Goal: Task Accomplishment & Management: Use online tool/utility

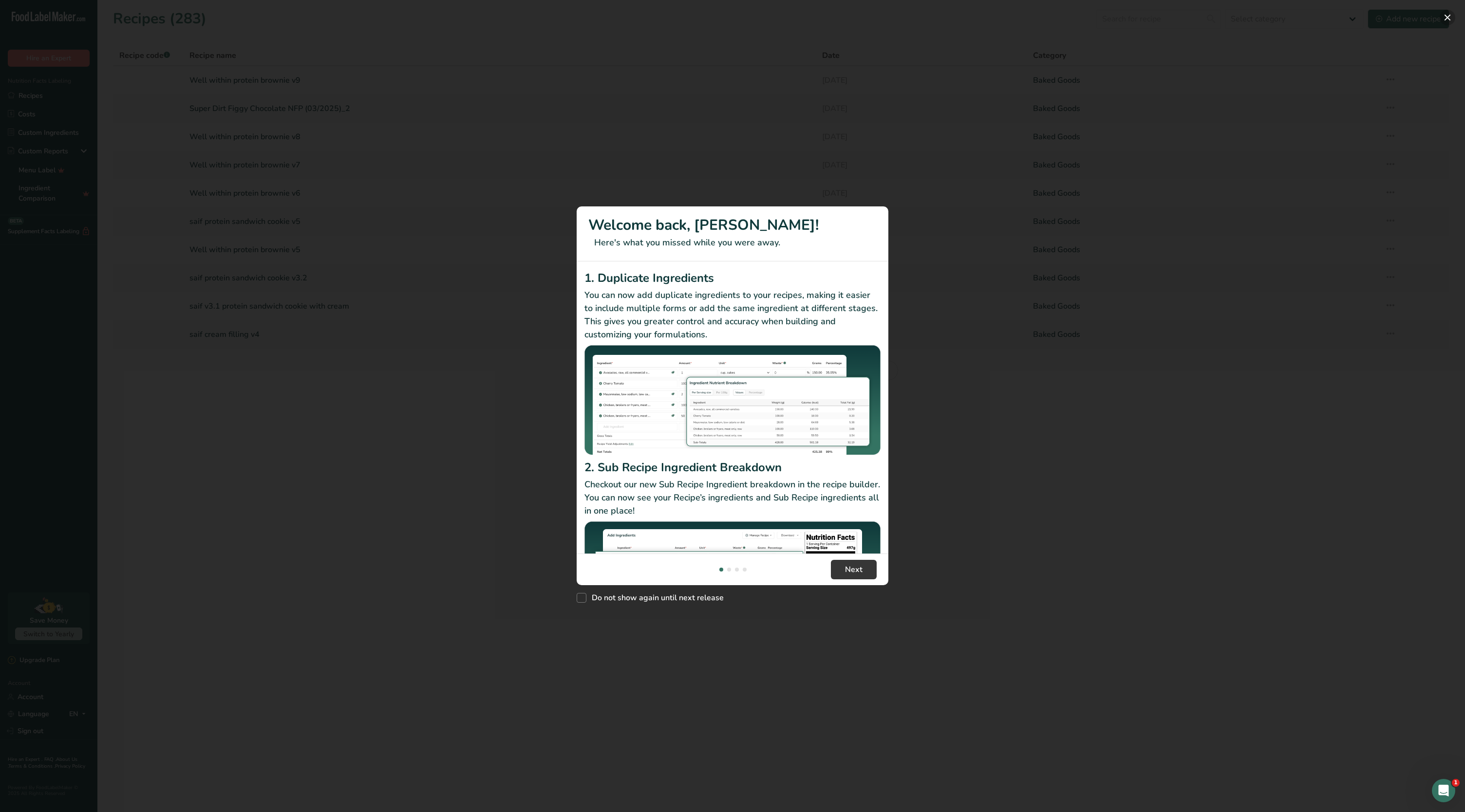
click at [1449, 19] on button "New Features" at bounding box center [1447, 17] width 15 height 15
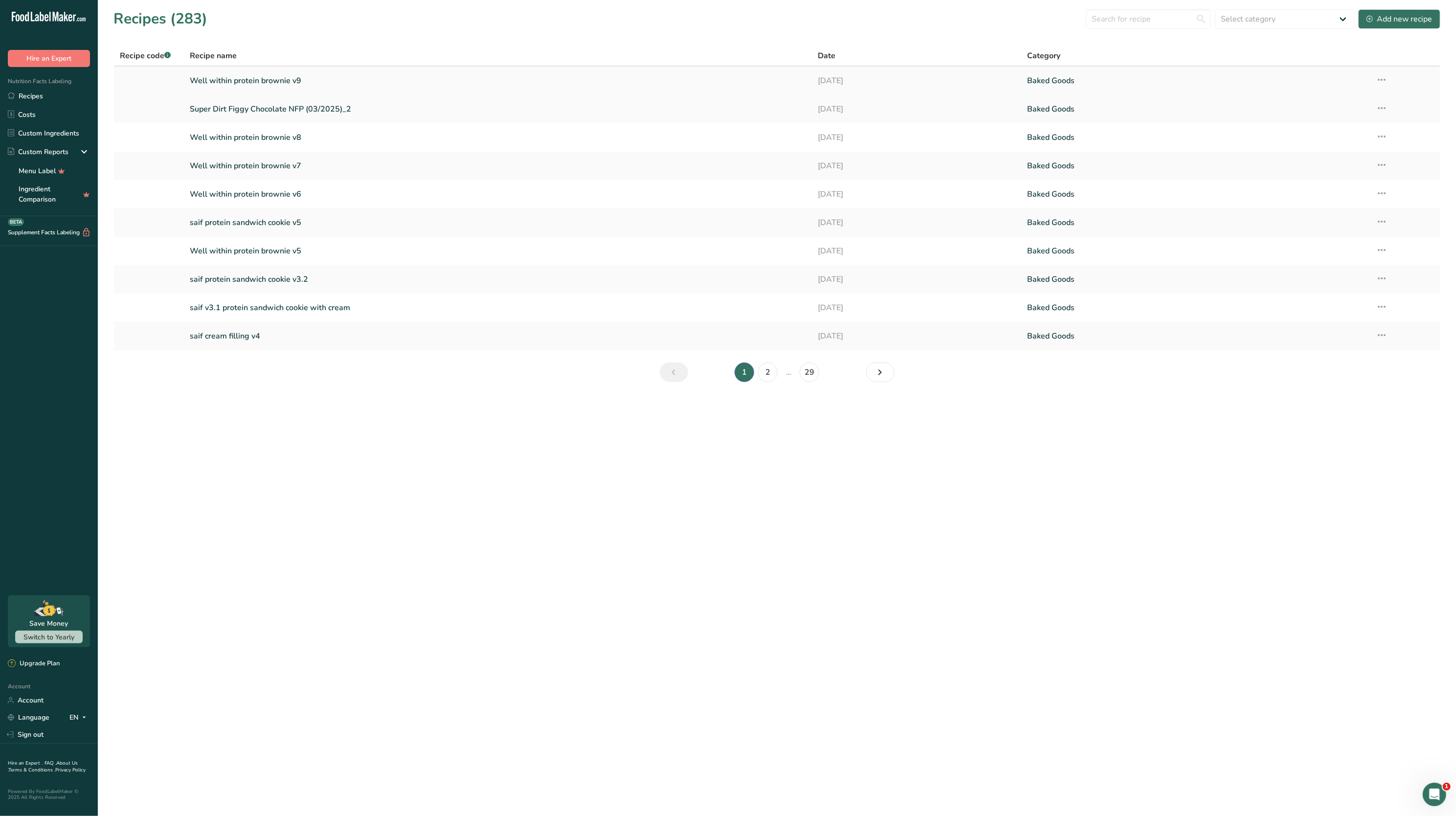
click at [274, 75] on link "Well within protein brownie v9" at bounding box center [498, 81] width 616 height 21
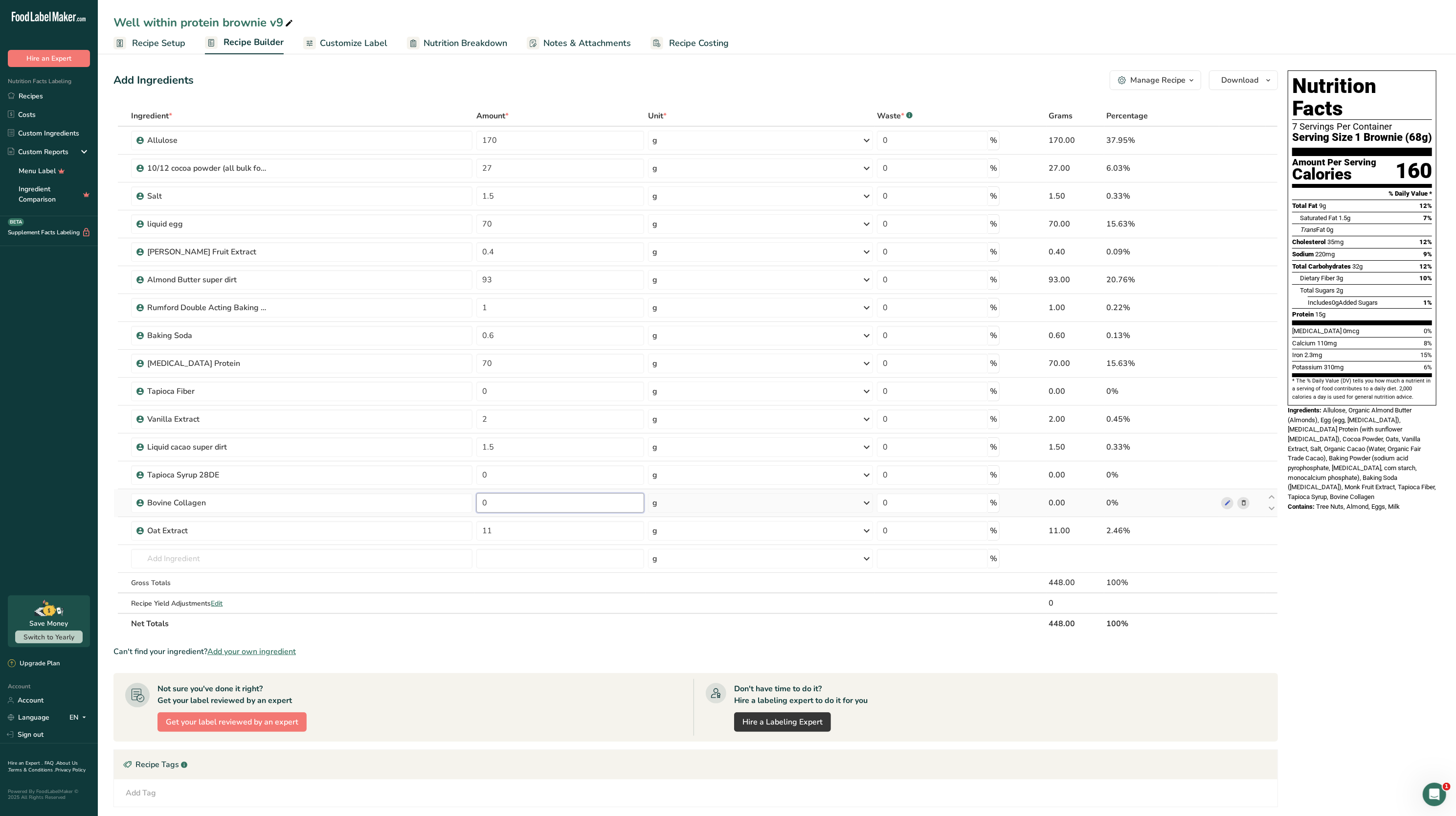
click at [533, 506] on input "0" at bounding box center [560, 503] width 168 height 19
type input "7"
click at [1274, 640] on section "Ingredient * Amount * Unit * Waste * .a-a{fill:#347362;}.b-a{fill:#fff;} Grams …" at bounding box center [696, 517] width 1165 height 824
click at [532, 366] on input "70" at bounding box center [560, 363] width 168 height 19
type input "7"
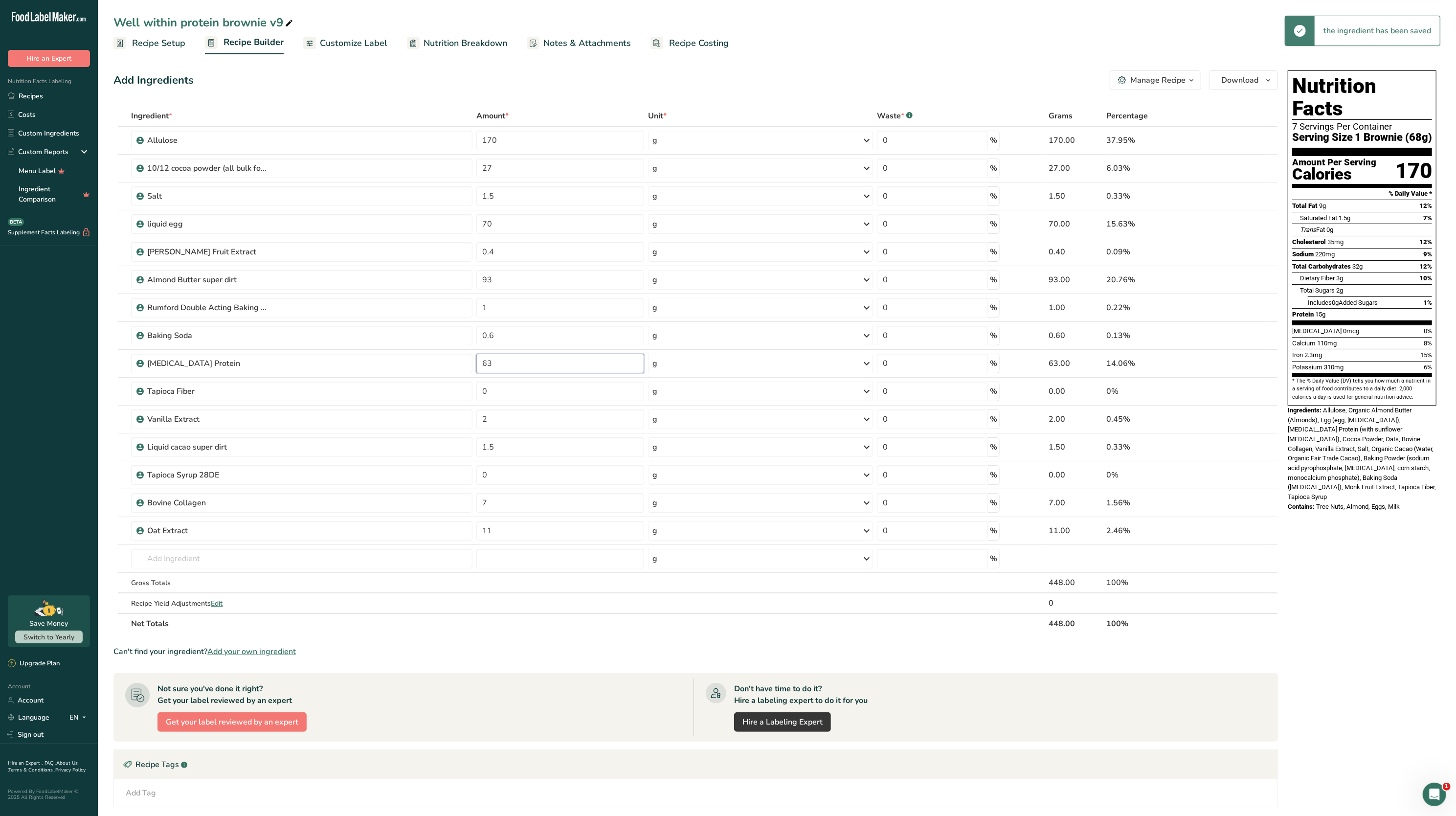
type input "63"
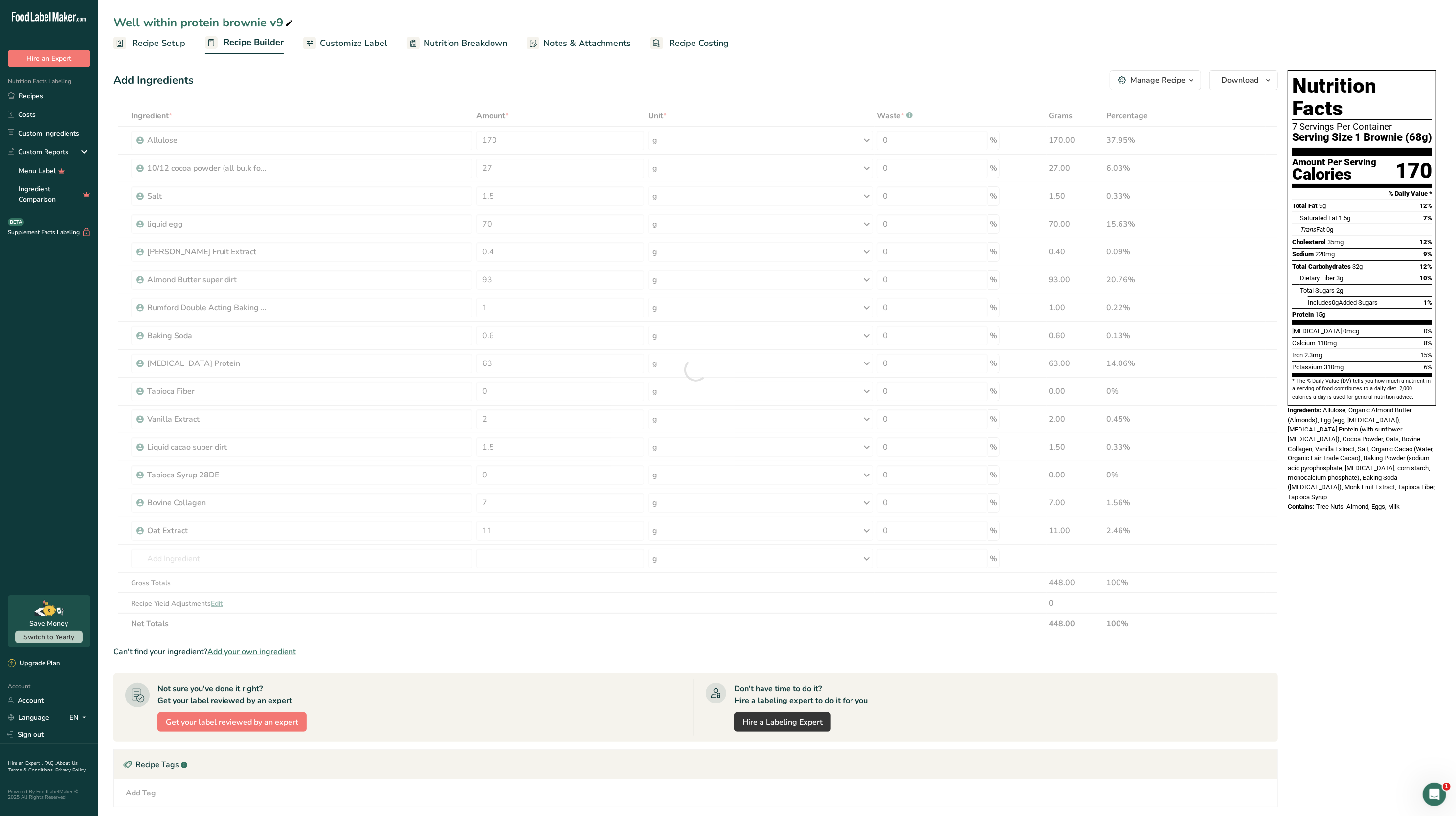
click at [1282, 541] on div "Add Ingredients Manage Recipe Delete Recipe Duplicate Recipe Scale Recipe Save …" at bounding box center [698, 505] width 1170 height 878
click at [372, 42] on span "Customize Label" at bounding box center [354, 44] width 68 height 13
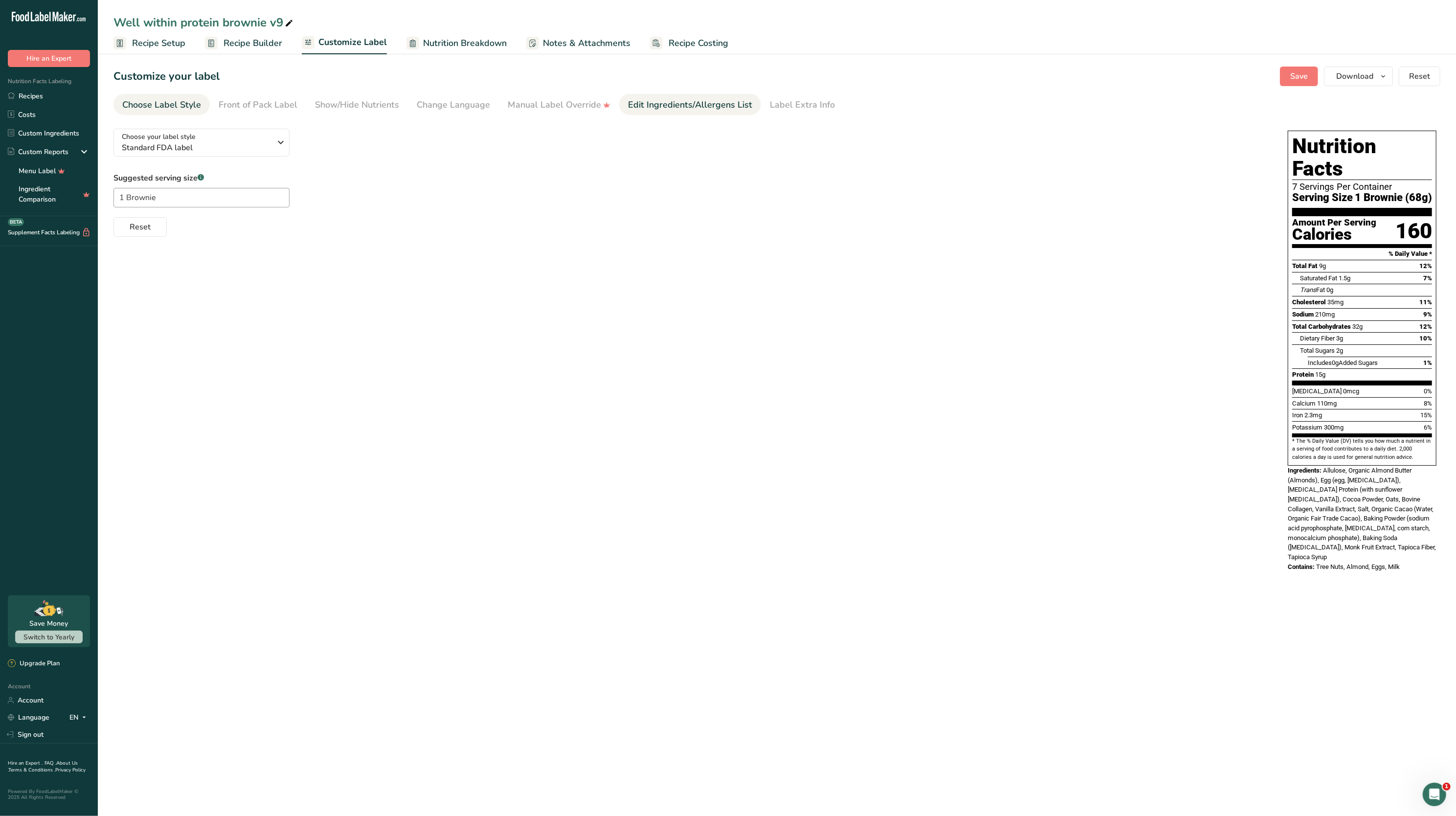
click at [703, 101] on div "Edit Ingredients/Allergens List" at bounding box center [690, 105] width 124 height 13
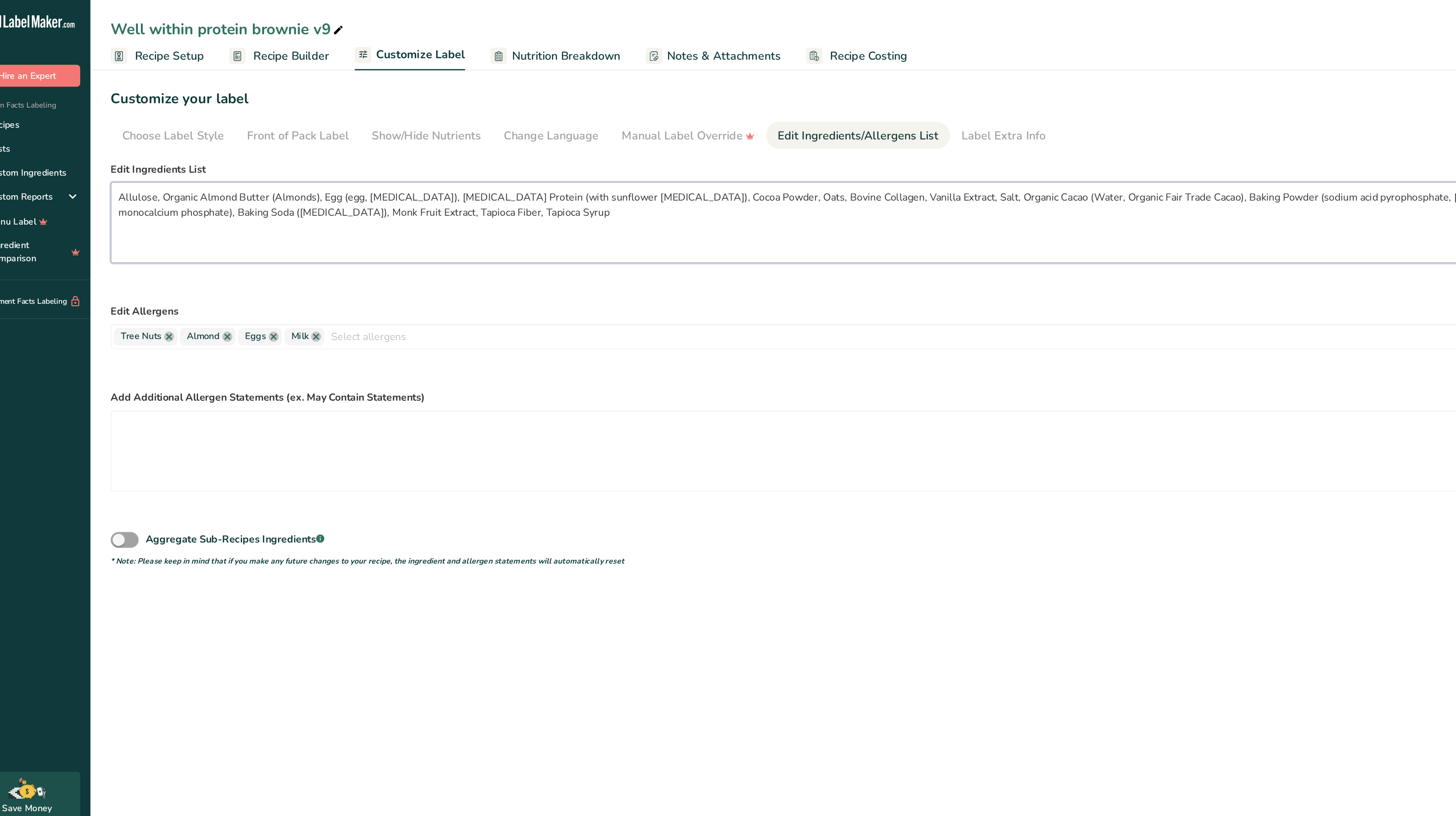
click at [116, 152] on textarea "Allulose, Organic Almond Butter (Almonds), Egg (egg, [MEDICAL_DATA]), [MEDICAL_…" at bounding box center [690, 171] width 1155 height 62
click at [222, 153] on textarea "Natural Sweetener (allulose, Organic Almond Butter (Almonds), Egg (egg, [MEDICA…" at bounding box center [690, 171] width 1155 height 62
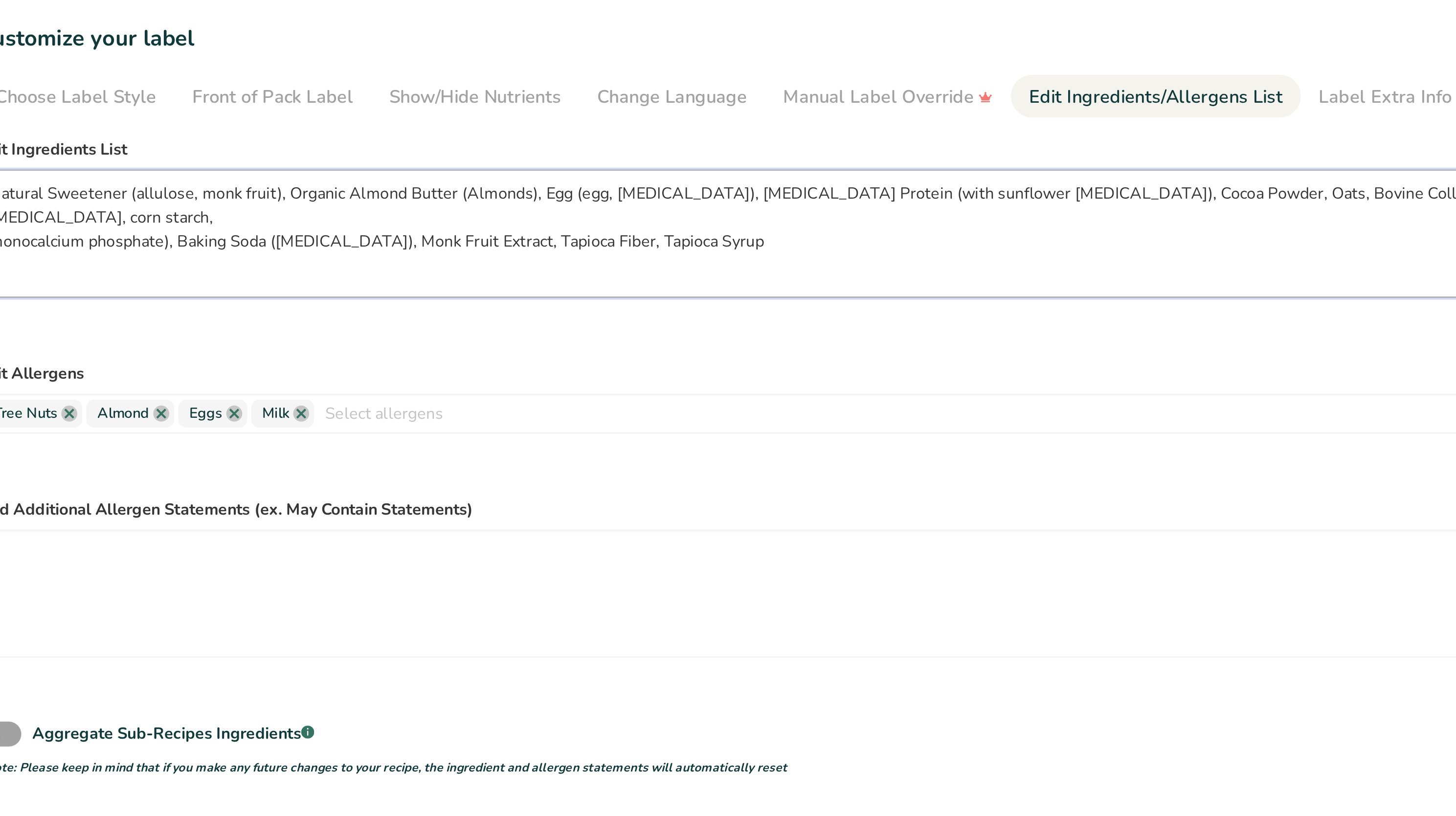
click at [287, 156] on textarea "Natural Sweetener (allulose, monk fruit), Organic Almond Butter (Almonds), Egg …" at bounding box center [690, 171] width 1155 height 62
drag, startPoint x: 355, startPoint y: 154, endPoint x: 319, endPoint y: 156, distance: 36.1
click at [319, 156] on textarea "Natural Sweetener (allulose, monk fruit), Almond Butter (Almonds), Egg (egg, [M…" at bounding box center [690, 171] width 1155 height 62
click at [265, 155] on textarea "Natural Sweetener (allulose, monk fruit), Almond Butter, Egg (egg, [MEDICAL_DAT…" at bounding box center [690, 171] width 1155 height 62
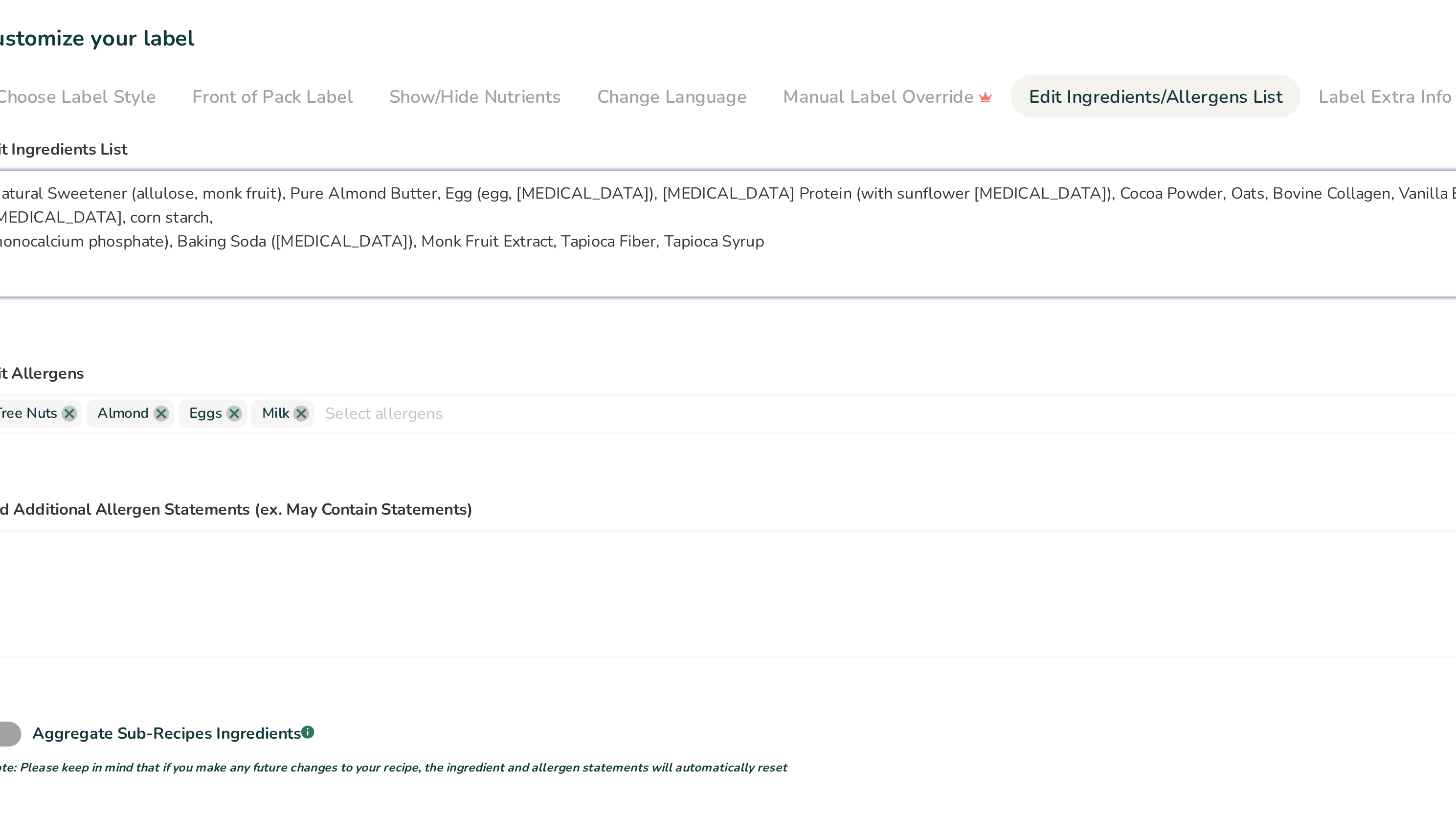
click at [353, 152] on textarea "Natural Sweetener (allulose, monk fruit), Pure Almond Butter, Egg (egg, [MEDICA…" at bounding box center [690, 171] width 1155 height 62
drag, startPoint x: 360, startPoint y: 153, endPoint x: 413, endPoint y: 151, distance: 53.0
click at [413, 151] on textarea "Natural Sweetener (allulose, monk fruit), Pure Almond Butter, Eggs, (egg, [MEDI…" at bounding box center [690, 171] width 1155 height 62
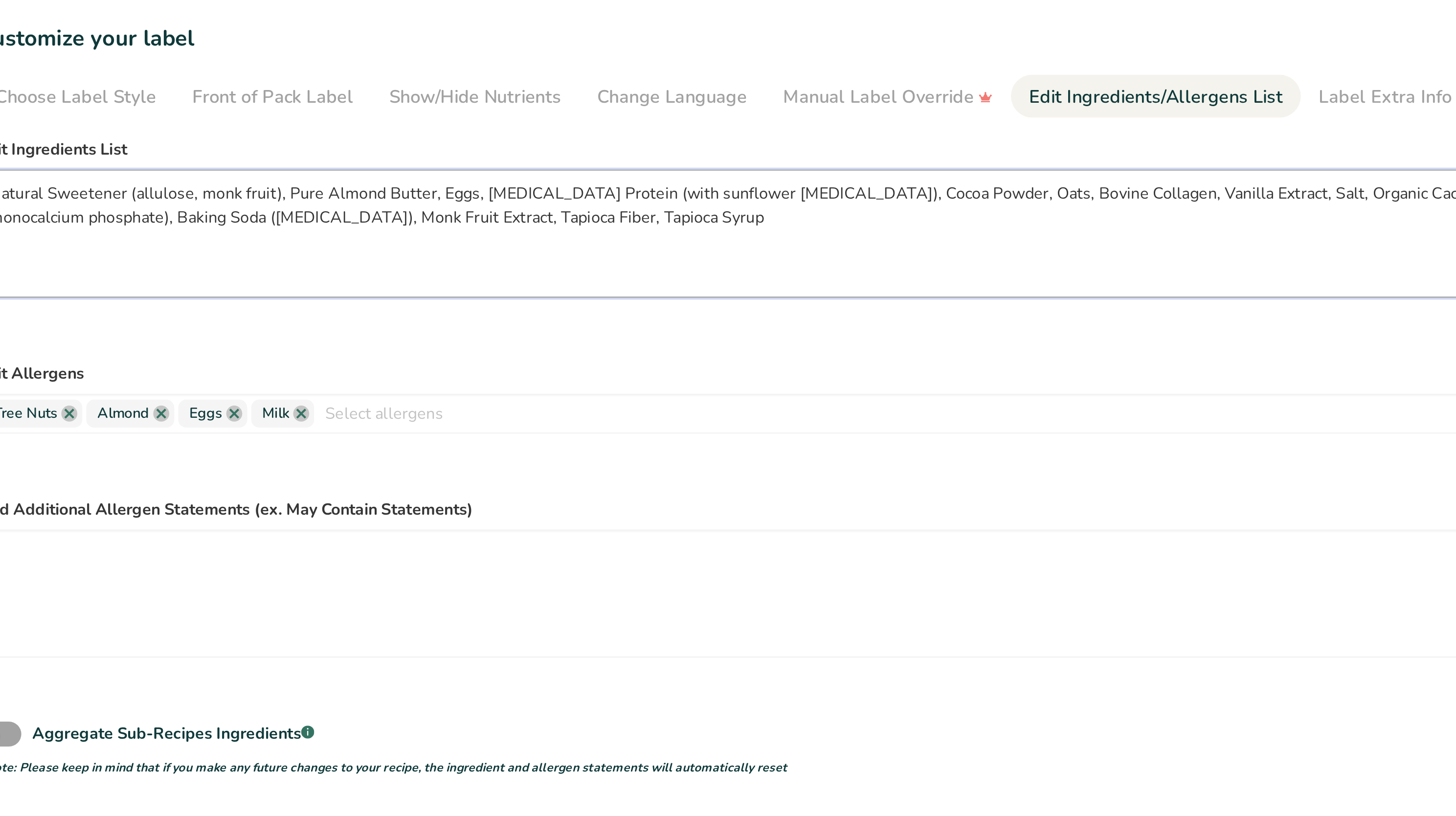
drag, startPoint x: 412, startPoint y: 153, endPoint x: 498, endPoint y: 144, distance: 86.5
click at [498, 144] on textarea "Natural Sweetener (allulose, monk fruit), Pure Almond Butter, Eggs, [MEDICAL_DA…" at bounding box center [690, 171] width 1155 height 62
click at [414, 154] on textarea "Natural Sweetener (allulose, monk fruit), Pure Almond Butter, Eggs, [MEDICAL_DA…" at bounding box center [690, 171] width 1155 height 62
click at [521, 156] on textarea "Natural Sweetener (allulose, monk fruit), Pure Almond Butter, Eggs, [MEDICAL_DA…" at bounding box center [690, 171] width 1155 height 62
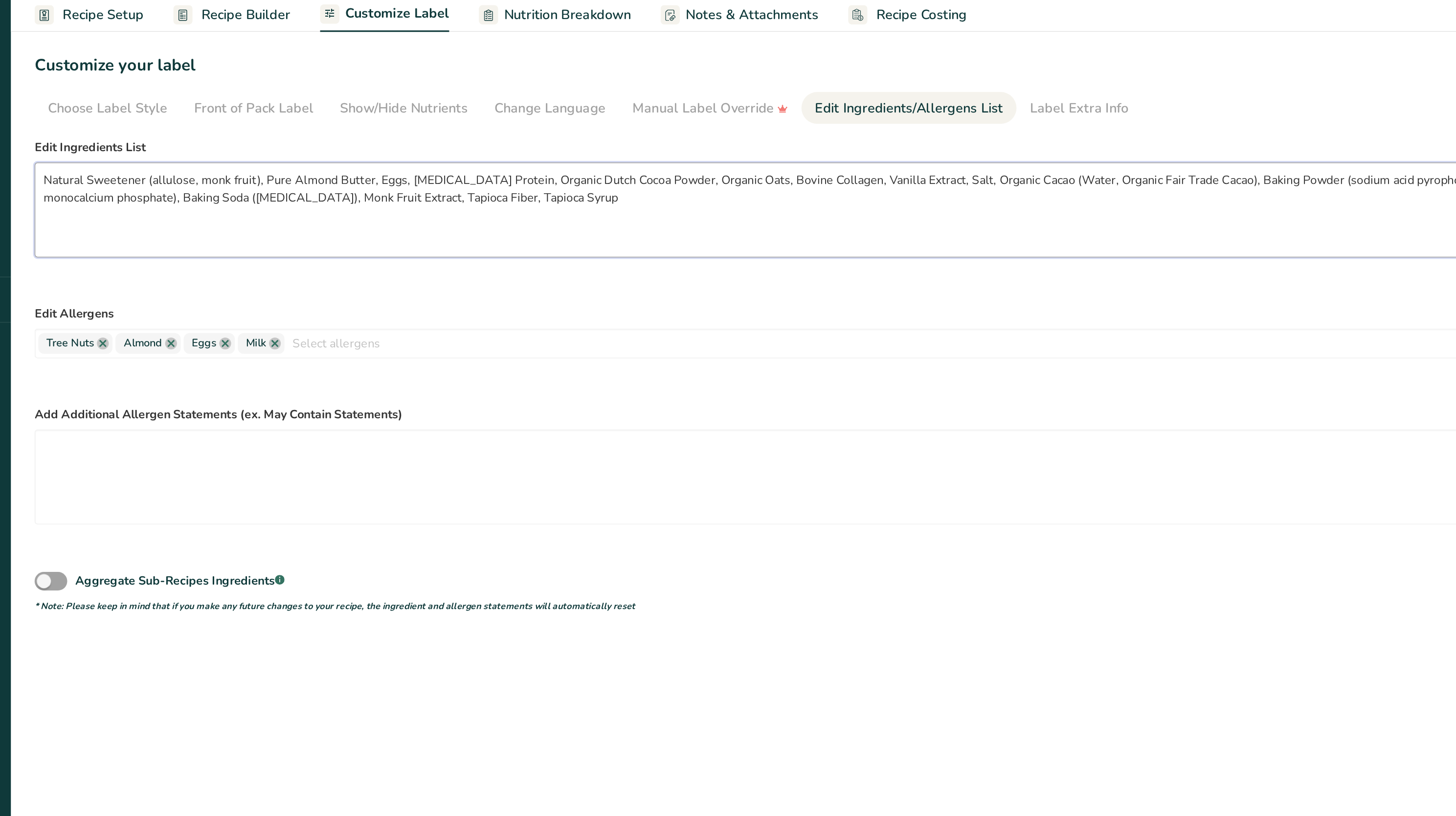
click at [636, 148] on textarea "Natural Sweetener (allulose, monk fruit), Pure Almond Butter, Eggs, [MEDICAL_DA…" at bounding box center [690, 171] width 1155 height 62
click at [643, 162] on textarea "Natural Sweetener (allulose, monk fruit), Pure Almond Butter, Eggs, [MEDICAL_DA…" at bounding box center [690, 171] width 1155 height 62
click at [641, 153] on textarea "Natural Sweetener (allulose, monk fruit), Pure Almond Butter, Eggs, [MEDICAL_DA…" at bounding box center [690, 171] width 1155 height 62
click at [688, 155] on textarea "Natural Sweetener (allulose, monk fruit), Pure Almond Butter, Eggs, [MEDICAL_DA…" at bounding box center [690, 171] width 1155 height 62
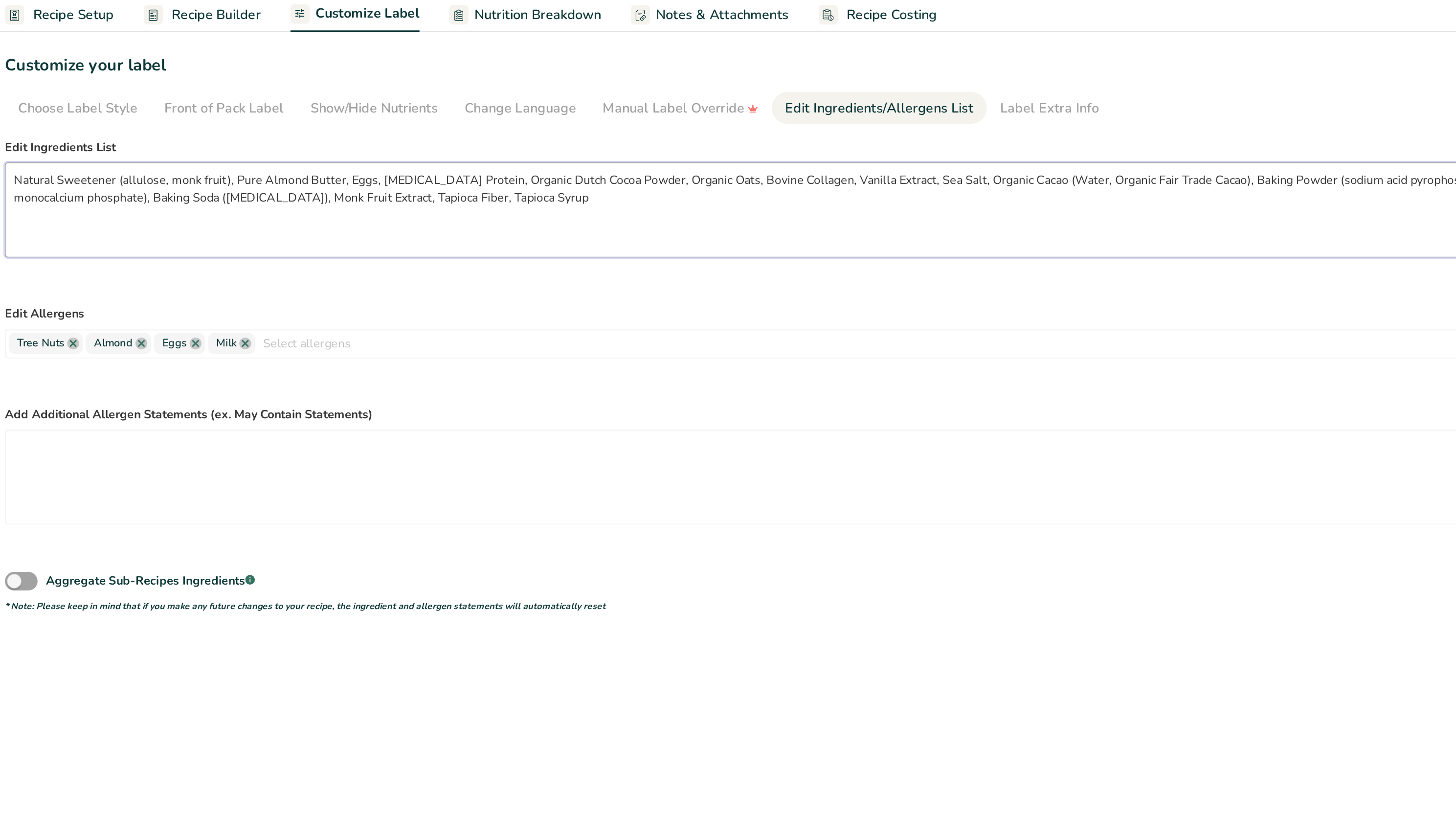
drag, startPoint x: 800, startPoint y: 151, endPoint x: 721, endPoint y: 150, distance: 79.0
click at [721, 150] on textarea "Natural Sweetener (allulose, monk fruit), Pure Almond Butter, Eggs, [MEDICAL_DA…" at bounding box center [690, 171] width 1155 height 62
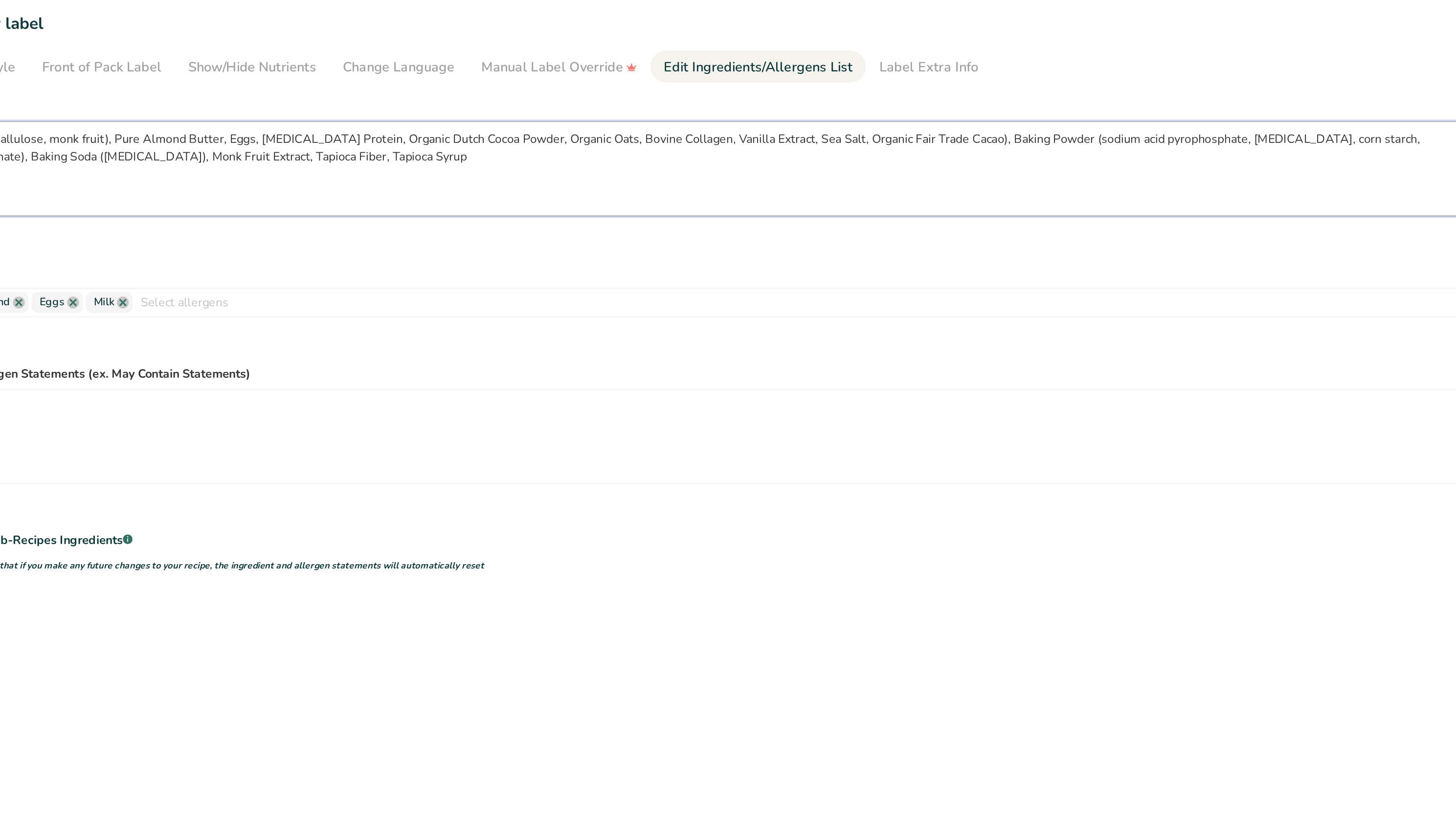
click at [809, 152] on textarea "Natural Sweetener (allulose, monk fruit), Pure Almond Butter, Eggs, [MEDICAL_DA…" at bounding box center [690, 171] width 1155 height 62
drag, startPoint x: 865, startPoint y: 154, endPoint x: 1131, endPoint y: 167, distance: 266.3
click at [1131, 167] on textarea "Natural Sweetener (allulose, monk fruit), Pure Almond Butter, Eggs, [MEDICAL_DA…" at bounding box center [690, 171] width 1155 height 62
click at [1073, 152] on textarea "Natural Sweetener (allulose, monk fruit), Pure Almond Butter, Eggs, [MEDICAL_DA…" at bounding box center [690, 171] width 1155 height 62
drag, startPoint x: 1096, startPoint y: 154, endPoint x: 869, endPoint y: 146, distance: 227.1
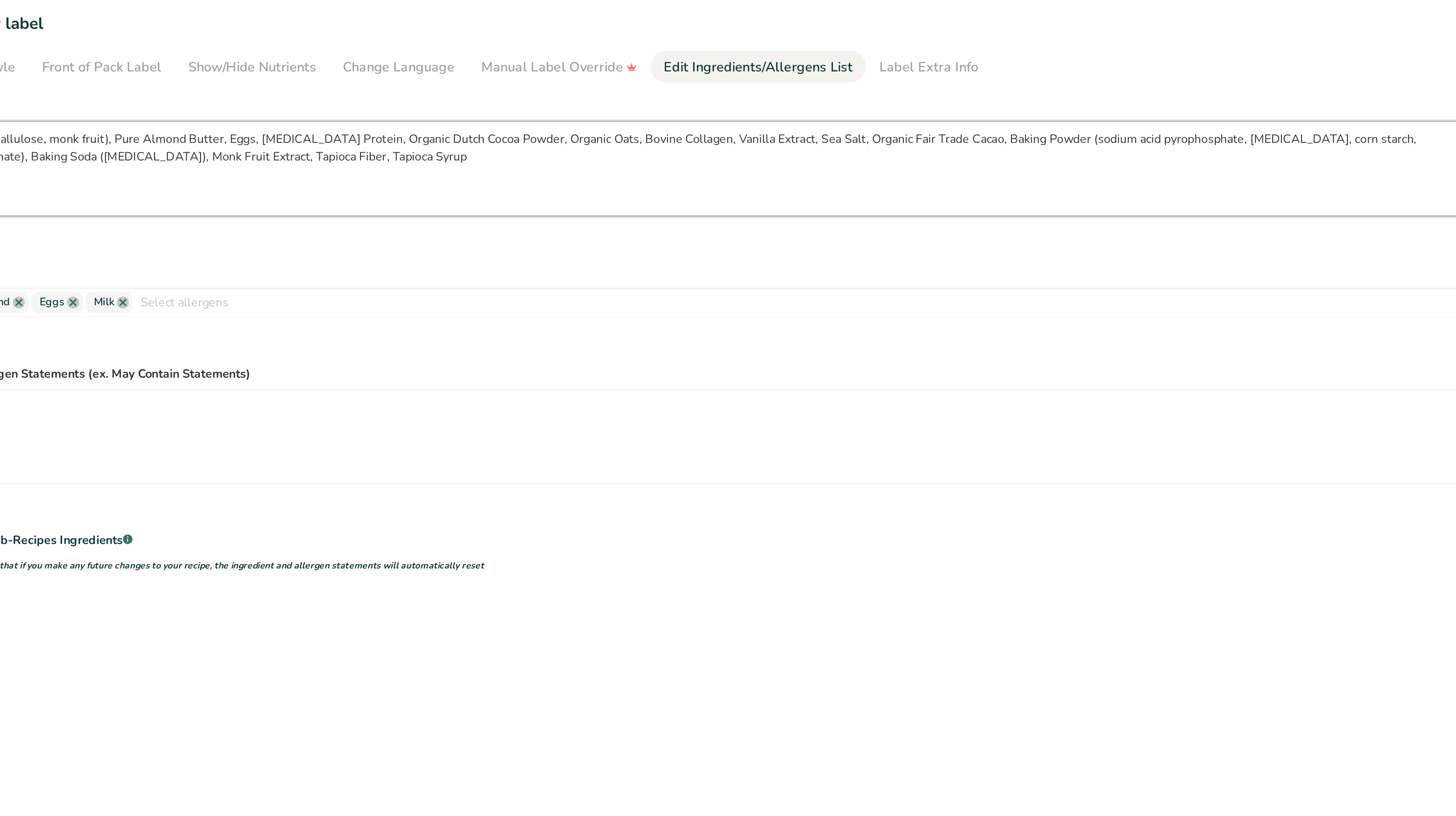
click at [869, 146] on textarea "Natural Sweetener (allulose, monk fruit), Pure Almond Butter, Eggs, [MEDICAL_DA…" at bounding box center [690, 171] width 1155 height 62
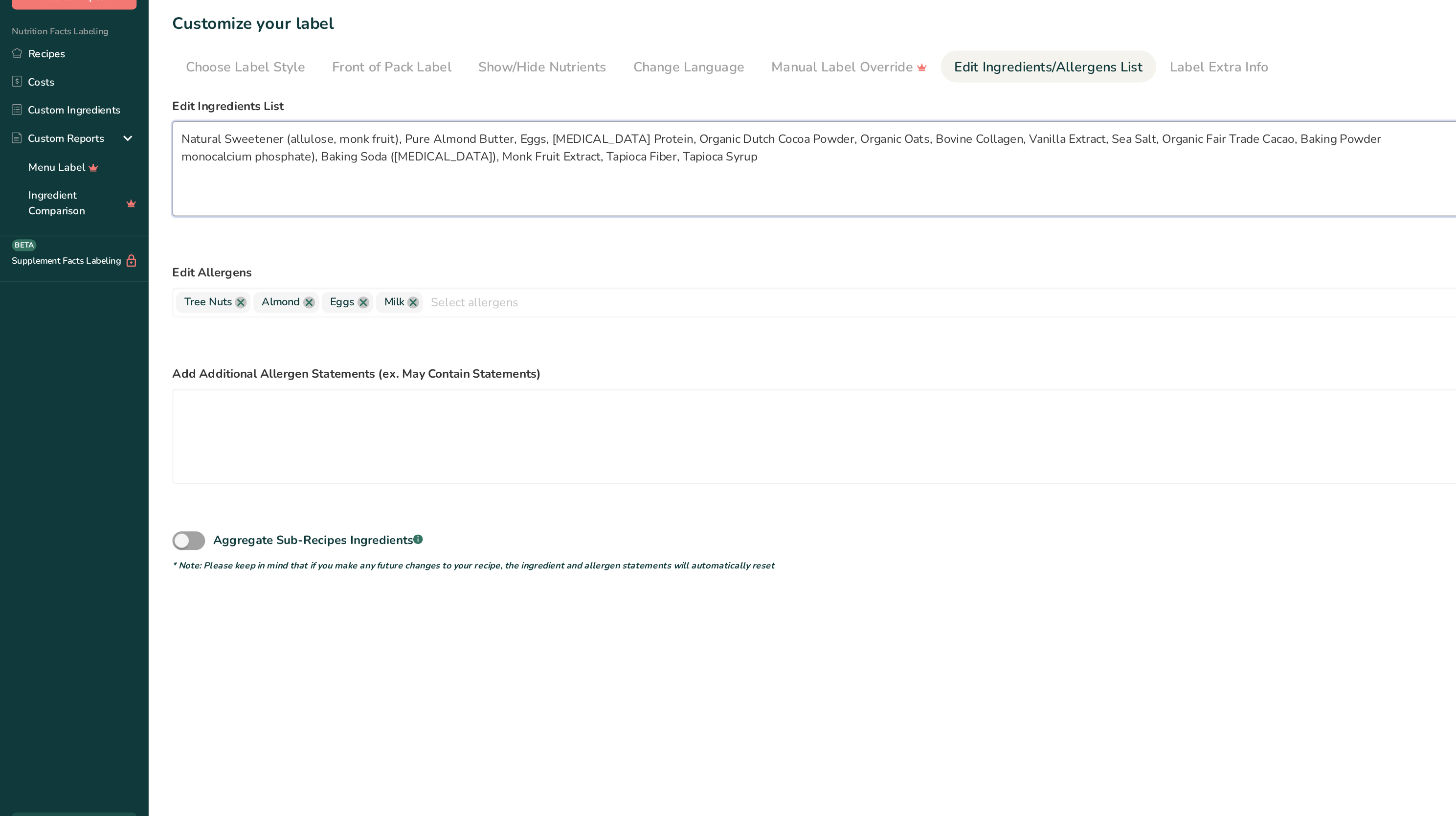
drag, startPoint x: 209, startPoint y: 168, endPoint x: 204, endPoint y: 172, distance: 6.4
click at [204, 172] on textarea "Natural Sweetener (allulose, monk fruit), Pure Almond Butter, Eggs, [MEDICAL_DA…" at bounding box center [690, 171] width 1155 height 62
click at [206, 167] on textarea "Natural Sweetener (allulose, monk fruit), Pure Almond Butter, Eggs, [MEDICAL_DA…" at bounding box center [690, 171] width 1155 height 62
click at [206, 166] on textarea "Natural Sweetener (allulose, monk fruit), Pure Almond Butter, Eggs, [MEDICAL_DA…" at bounding box center [690, 171] width 1155 height 62
drag, startPoint x: 207, startPoint y: 166, endPoint x: 119, endPoint y: 167, distance: 88.0
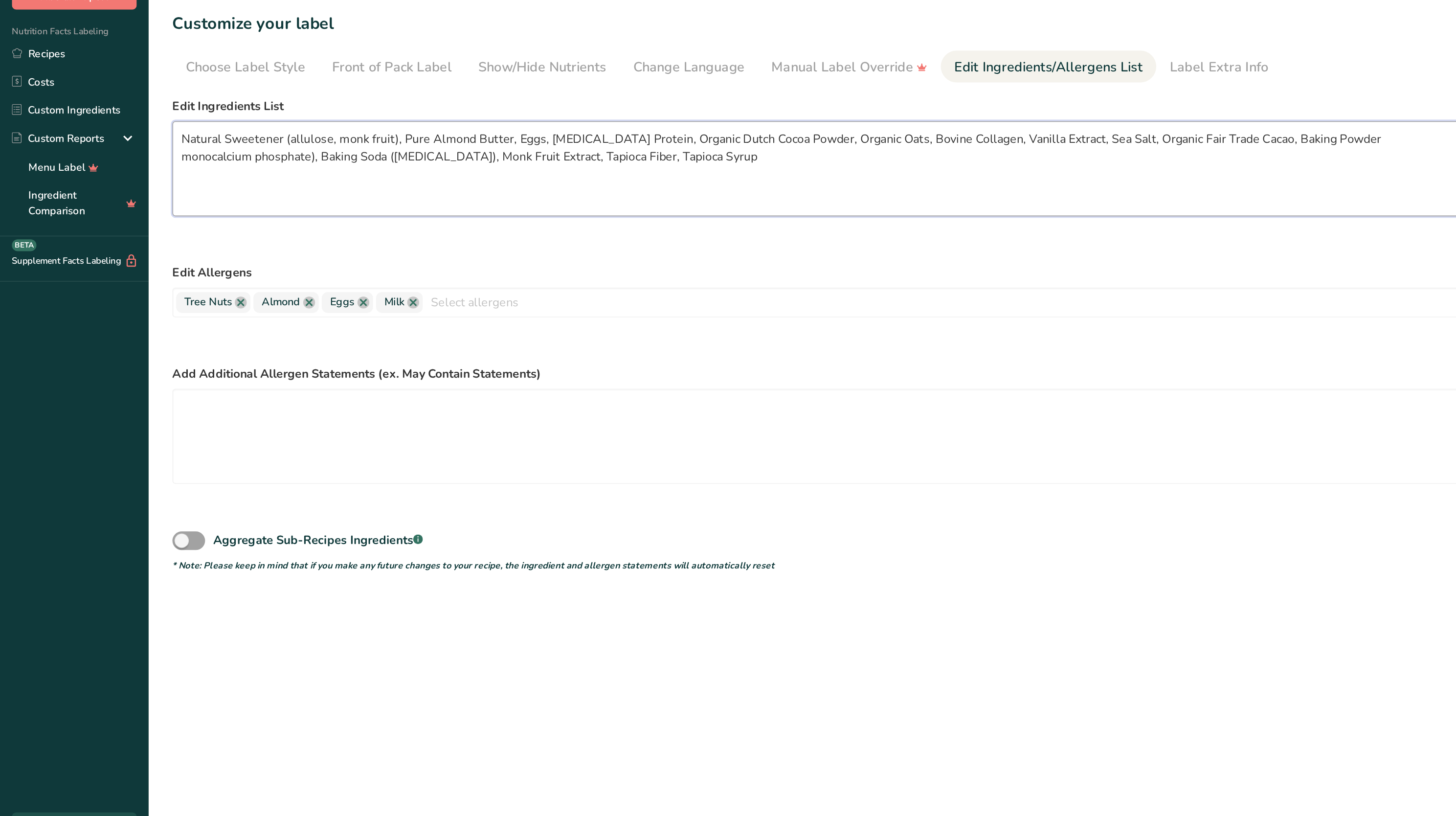
click at [119, 167] on textarea "Natural Sweetener (allulose, monk fruit), Pure Almond Butter, Eggs, [MEDICAL_DA…" at bounding box center [690, 171] width 1155 height 62
drag, startPoint x: 427, startPoint y: 162, endPoint x: 117, endPoint y: 170, distance: 310.1
click at [117, 170] on textarea "Natural Sweetener (allulose, monk fruit), Pure Almond Butter, Eggs, [MEDICAL_DA…" at bounding box center [690, 171] width 1155 height 62
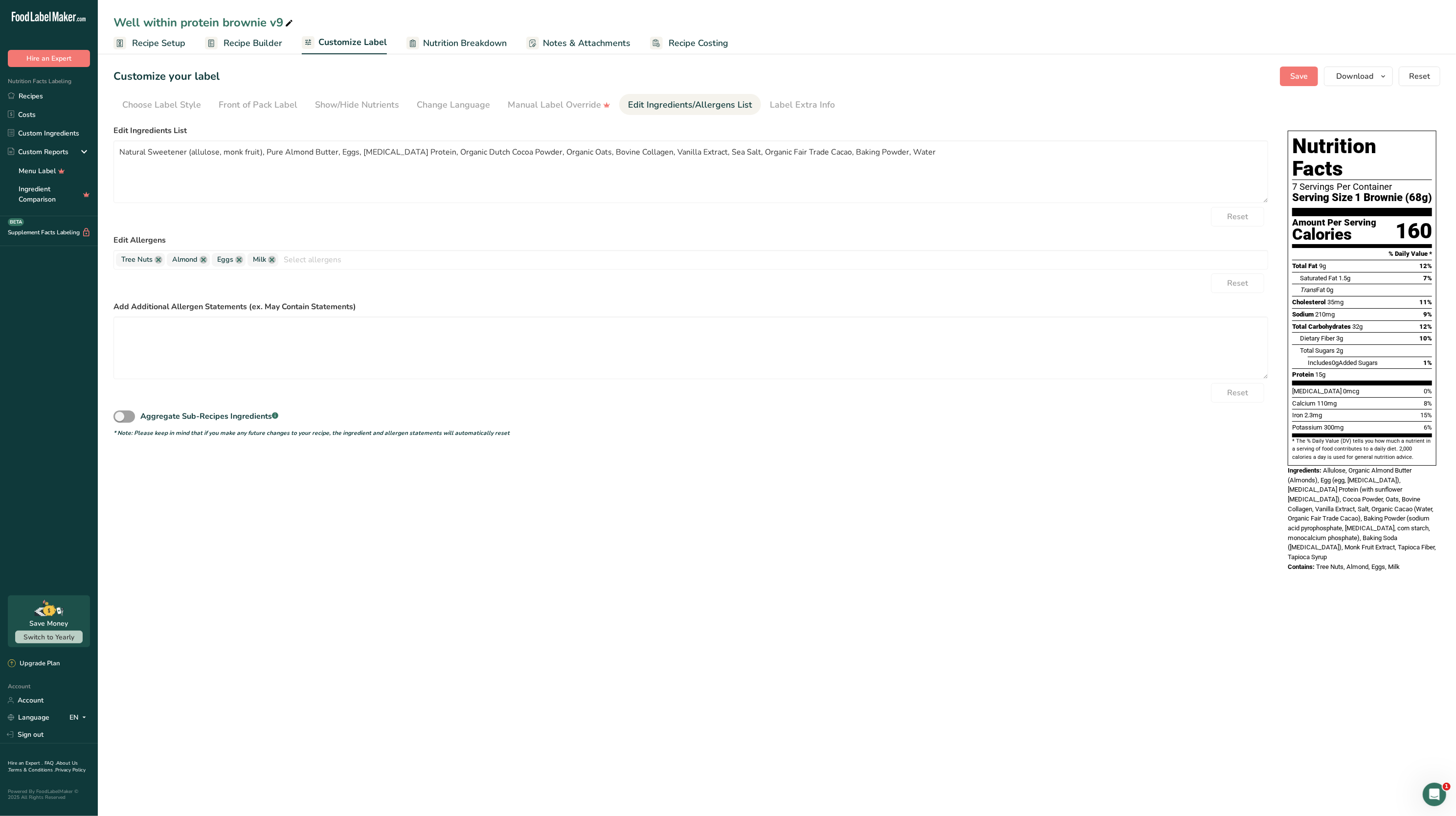
click at [1041, 217] on div "Reset" at bounding box center [690, 216] width 1155 height 19
click at [1309, 74] on button "Save" at bounding box center [1299, 76] width 38 height 19
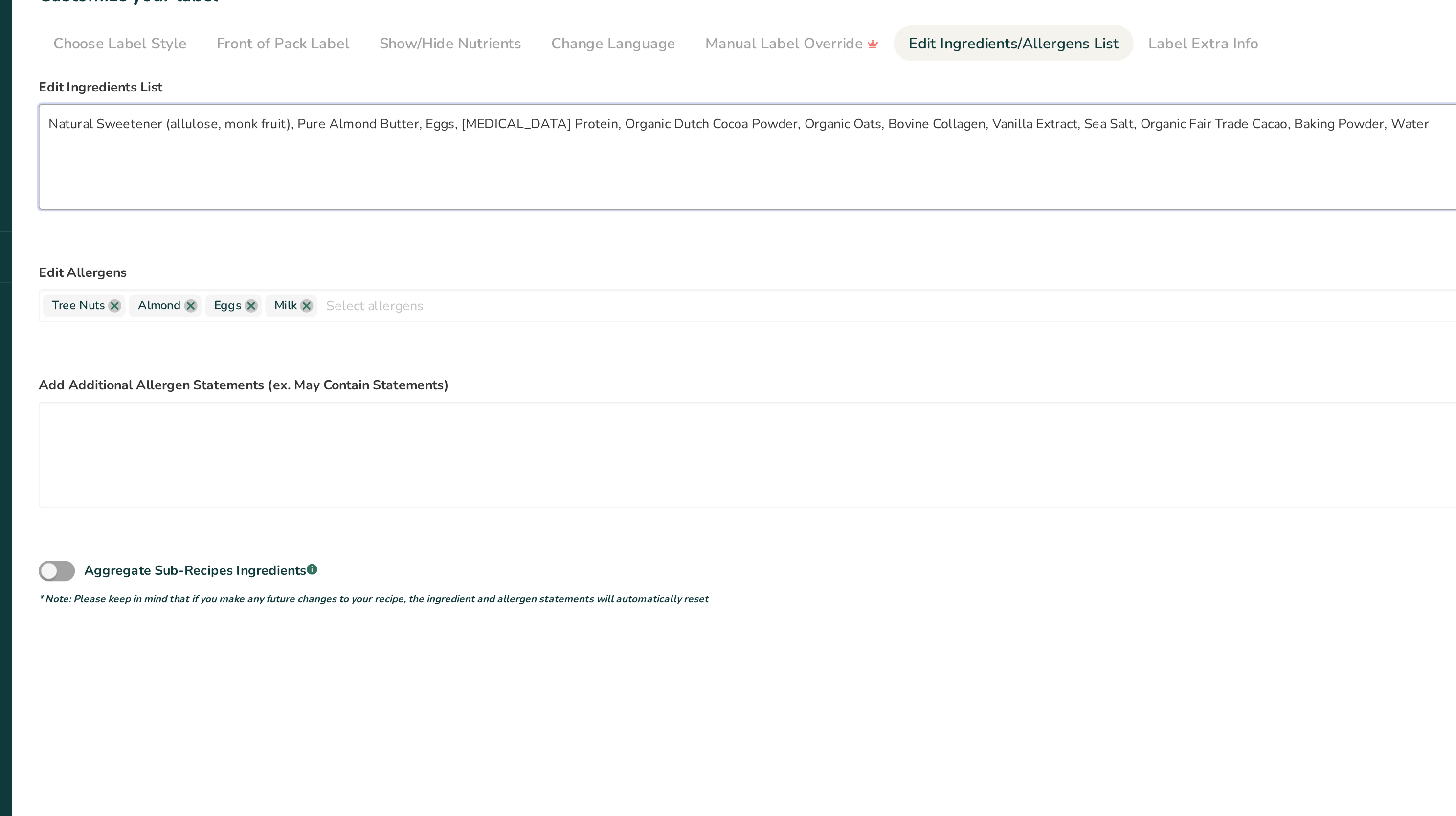
click at [285, 148] on textarea "Natural Sweetener (allulose, monk fruit), Pure Almond Butter, Eggs, [MEDICAL_DA…" at bounding box center [690, 171] width 1155 height 62
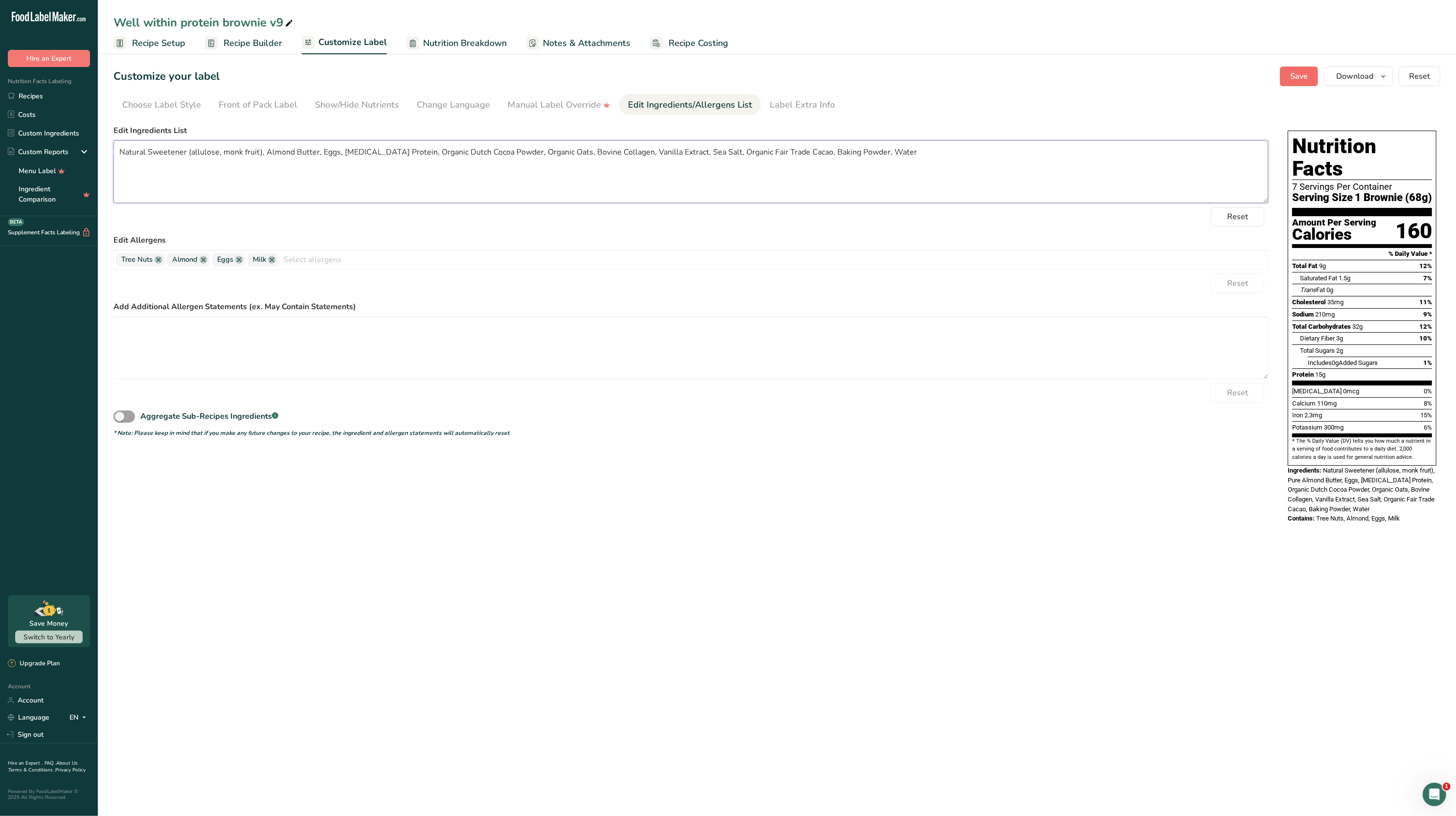
type textarea "Natural Sweetener (allulose, monk fruit), Almond Butter, Eggs, [MEDICAL_DATA] P…"
click at [1296, 78] on span "Save" at bounding box center [1299, 76] width 17 height 11
